Goal: Information Seeking & Learning: Learn about a topic

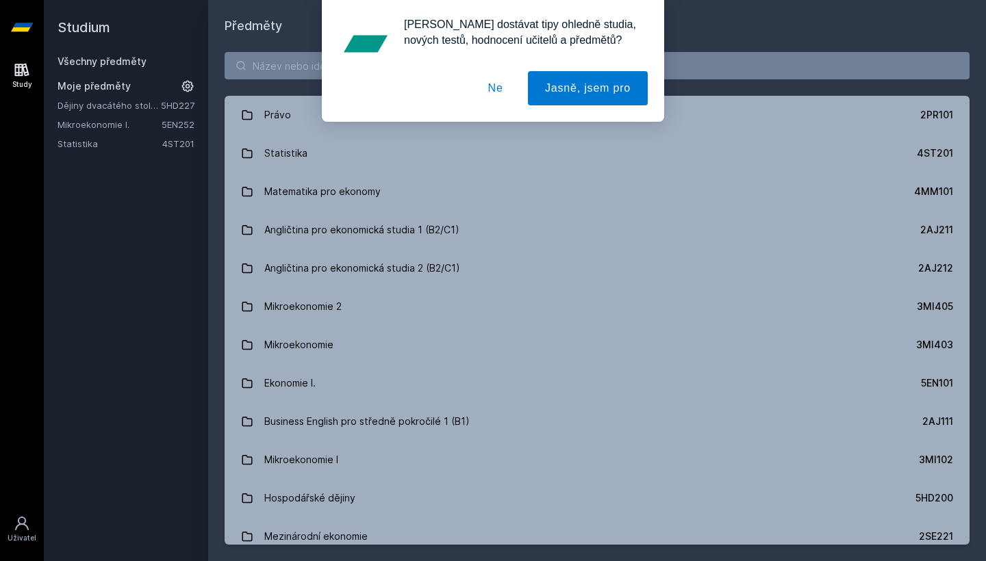
click at [495, 91] on button "Ne" at bounding box center [495, 88] width 49 height 34
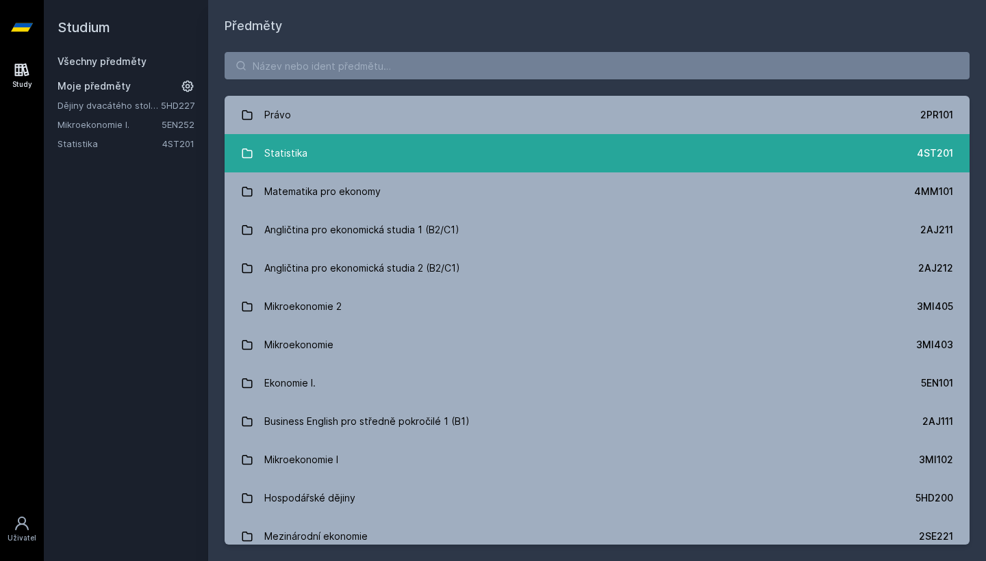
click at [320, 153] on link "Statistika 4ST201" at bounding box center [596, 153] width 745 height 38
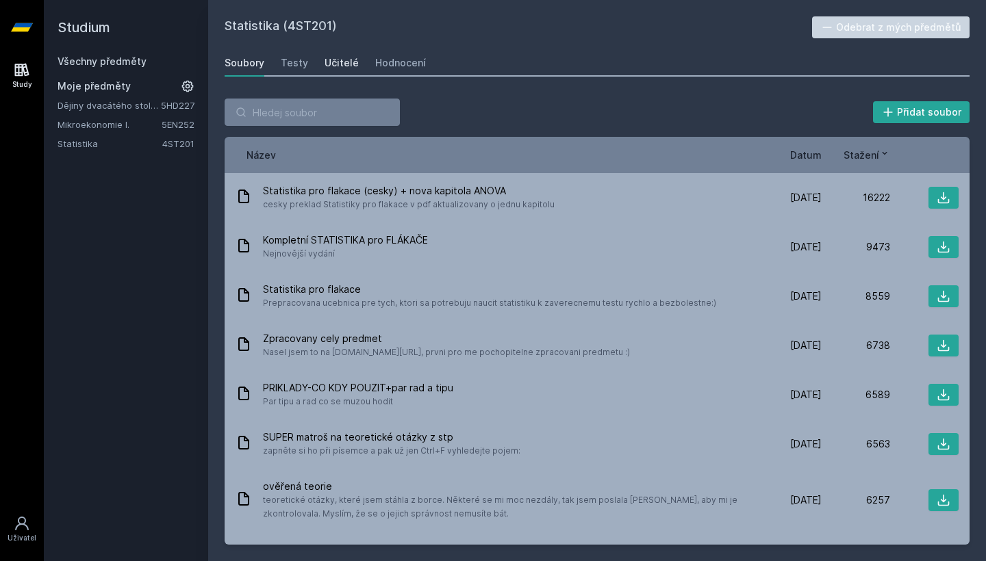
click at [335, 59] on div "Učitelé" at bounding box center [341, 63] width 34 height 14
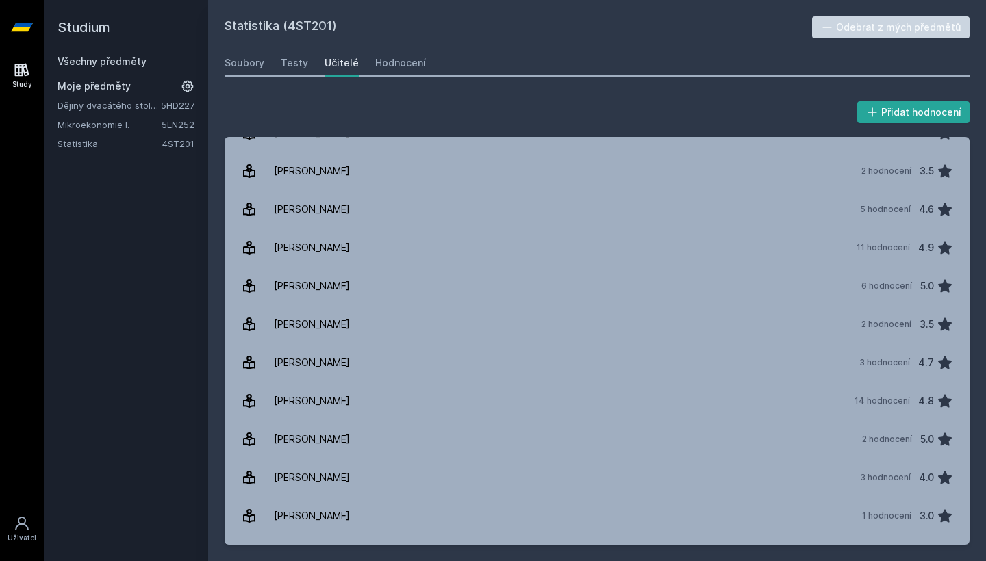
scroll to position [675, 0]
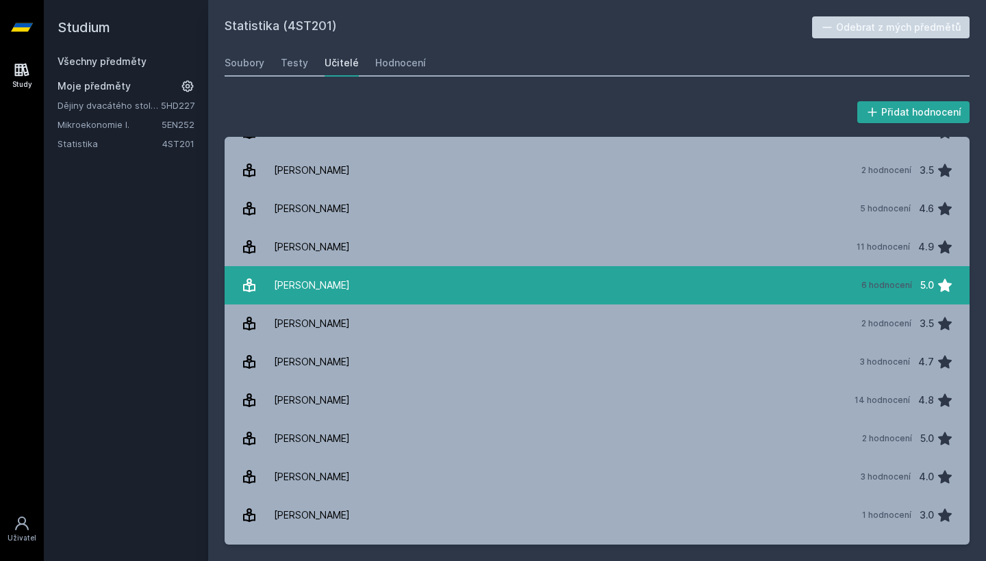
click at [330, 279] on link "[PERSON_NAME] 6 hodnocení 5.0" at bounding box center [596, 285] width 745 height 38
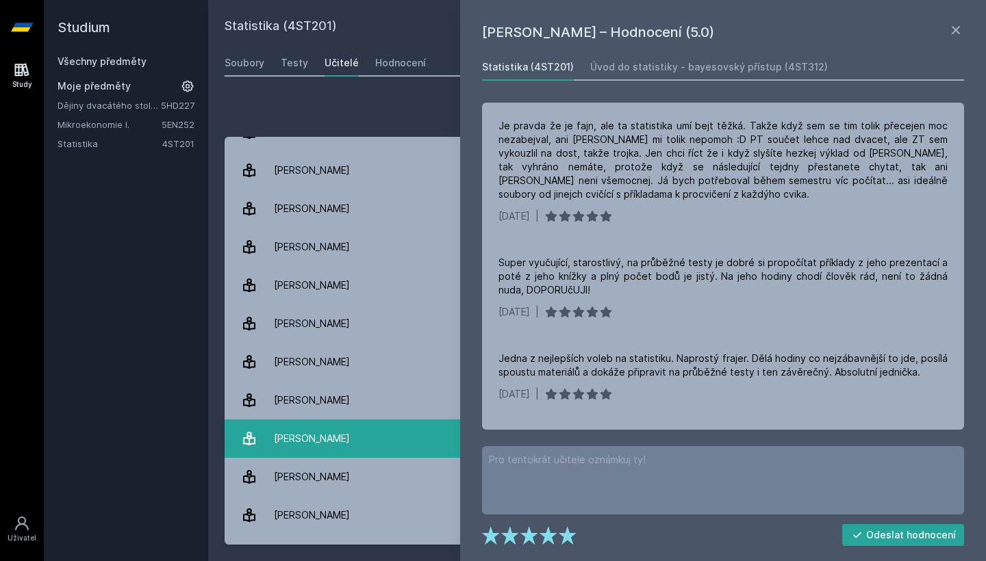
click at [396, 433] on link "[PERSON_NAME] 2 hodnocení 5.0" at bounding box center [596, 439] width 745 height 38
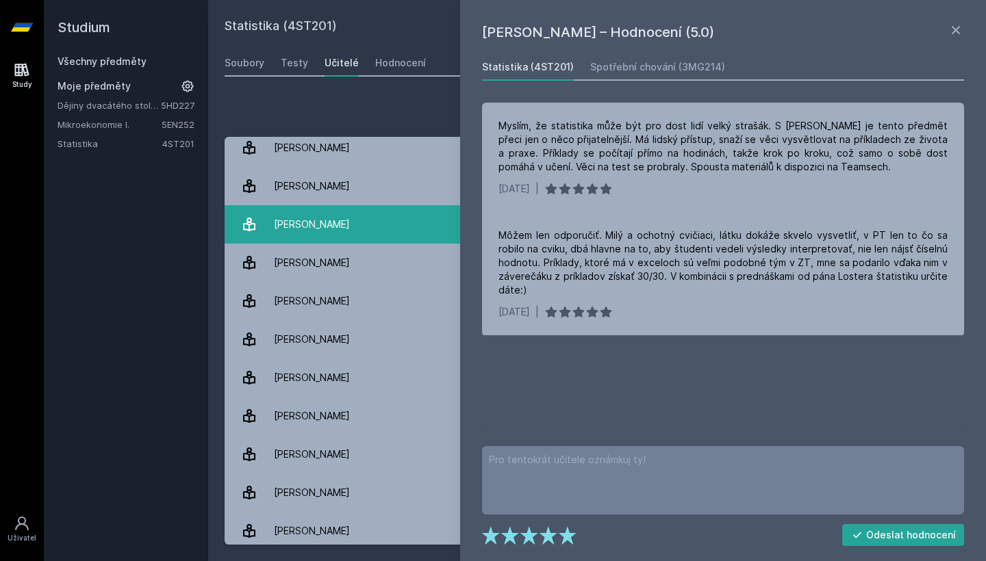
scroll to position [546, 0]
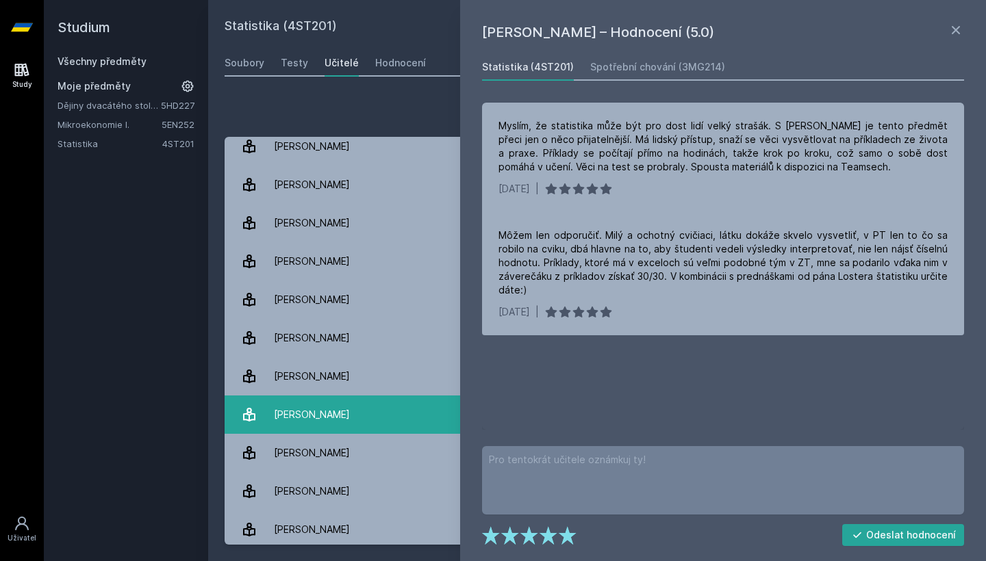
click at [345, 426] on link "[PERSON_NAME] 6 hodnocení 5.0" at bounding box center [596, 415] width 745 height 38
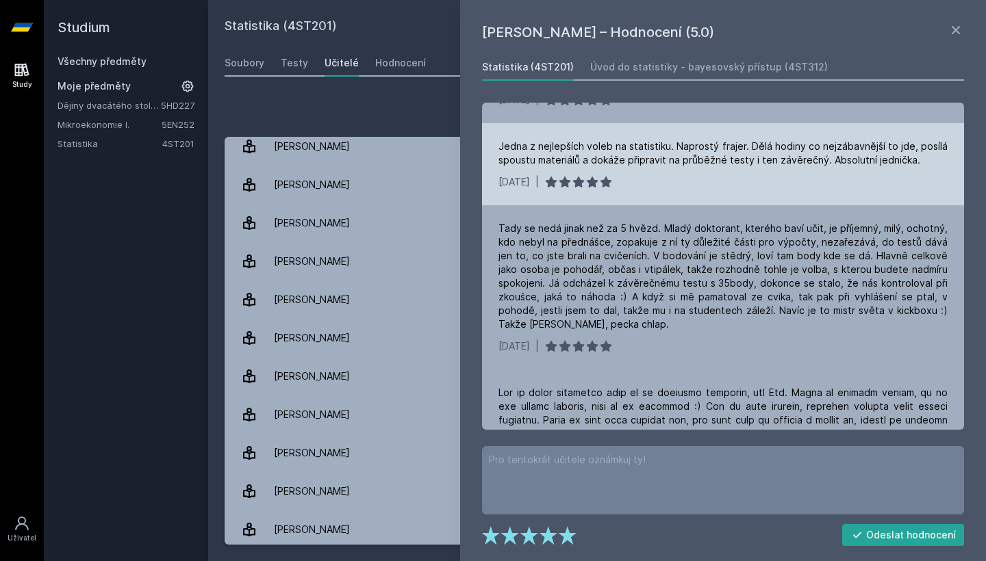
scroll to position [218, 0]
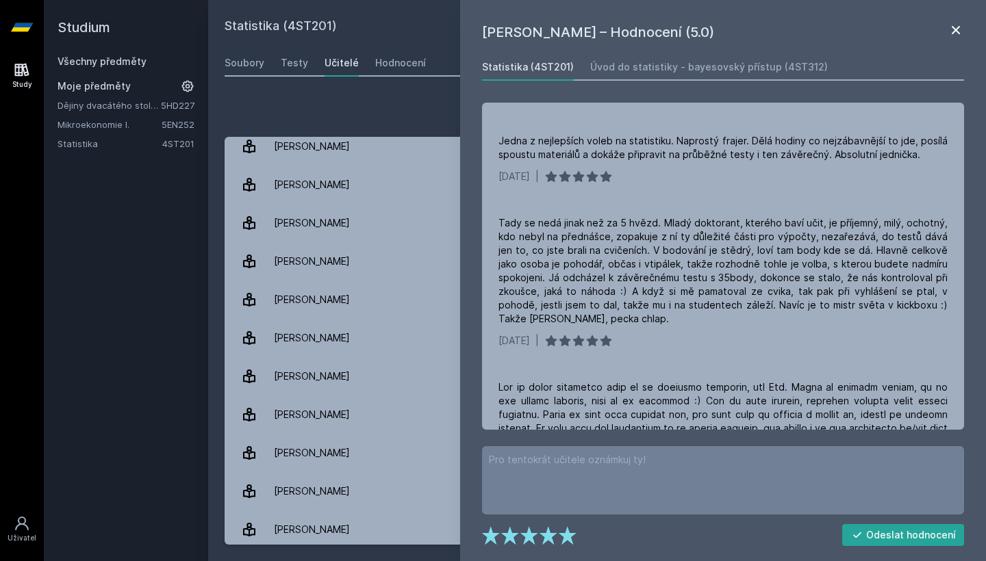
click at [953, 37] on icon at bounding box center [955, 30] width 16 height 16
